Goal: Find specific page/section: Find specific page/section

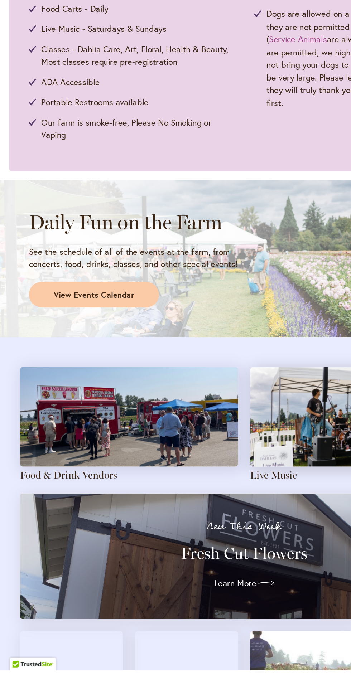
scroll to position [219, 0]
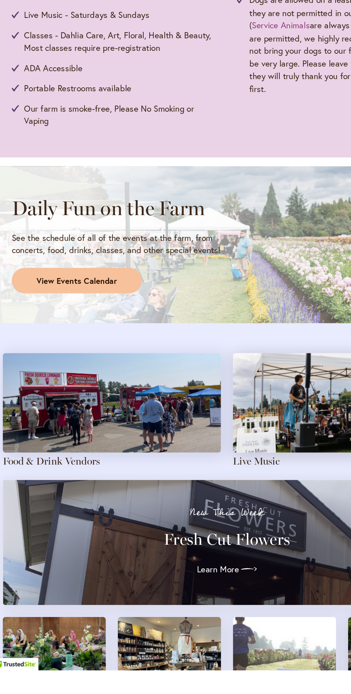
click at [85, 416] on span "View Events Calendar" at bounding box center [68, 414] width 58 height 8
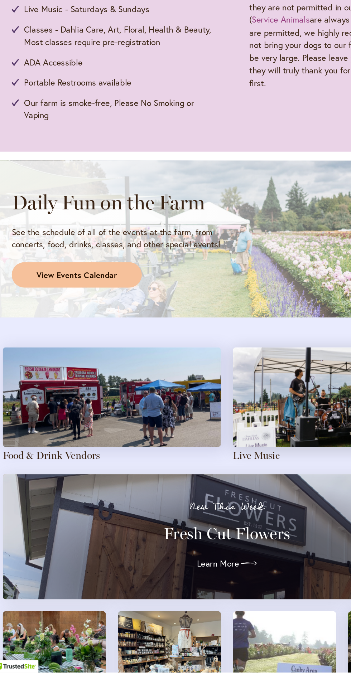
scroll to position [273, 0]
